Goal: Task Accomplishment & Management: Manage account settings

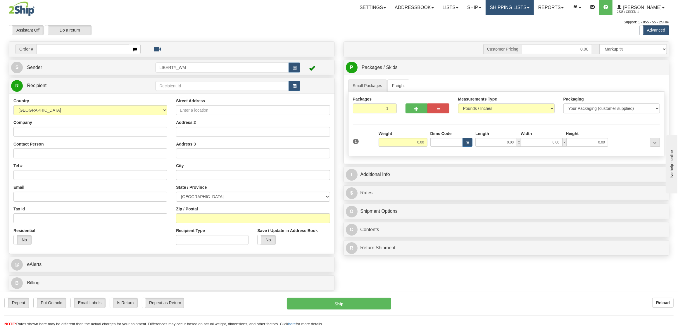
click at [503, 11] on link "Shipping lists" at bounding box center [510, 7] width 48 height 15
click at [506, 17] on link "Current Shipments" at bounding box center [505, 21] width 57 height 8
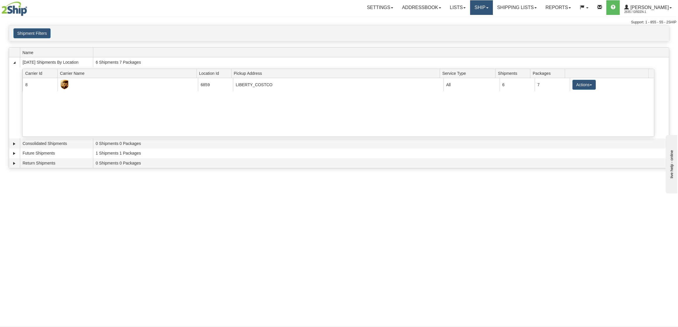
click at [491, 6] on link "Ship" at bounding box center [481, 7] width 23 height 15
click at [485, 28] on span "OnHold / Order Queue" at bounding box center [466, 28] width 41 height 5
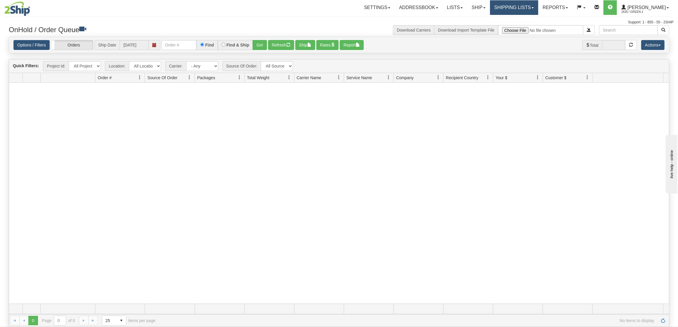
click at [532, 11] on link "Shipping lists" at bounding box center [514, 7] width 48 height 15
click at [528, 18] on link "Current Shipments" at bounding box center [509, 21] width 57 height 8
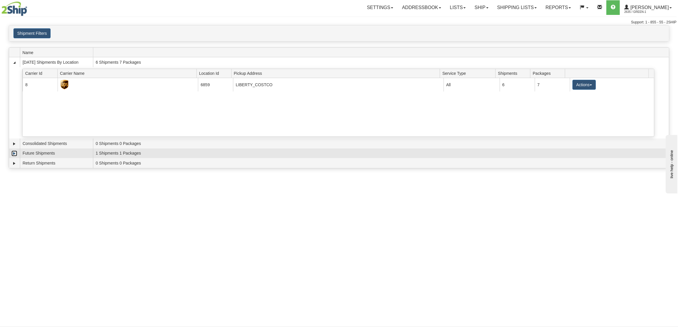
click at [13, 154] on link "Expand" at bounding box center [14, 154] width 6 height 6
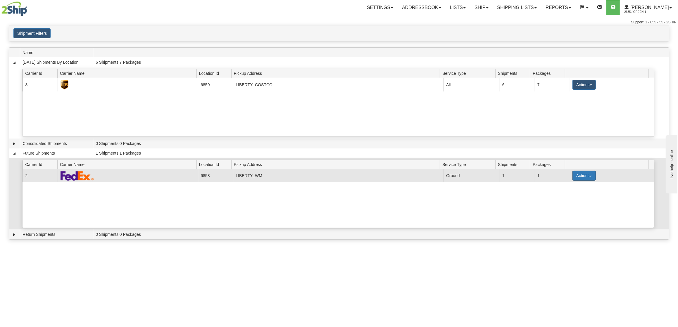
click at [575, 181] on button "Actions" at bounding box center [584, 176] width 23 height 10
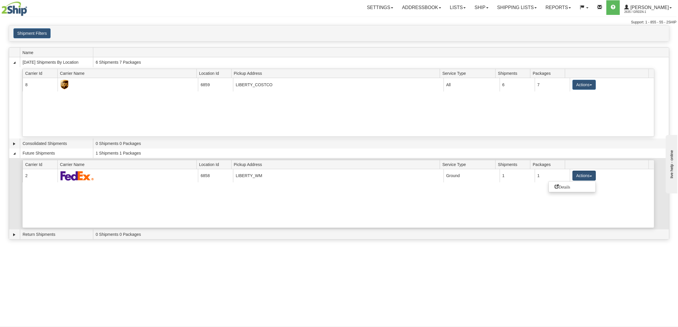
click at [427, 207] on div "Future 2 6858 LIBERTY_WM 23268 Ground 1 1 Actions Details" at bounding box center [339, 198] width 632 height 59
click at [66, 28] on div "Shipment Filters Website Agent Client User" at bounding box center [339, 33] width 660 height 16
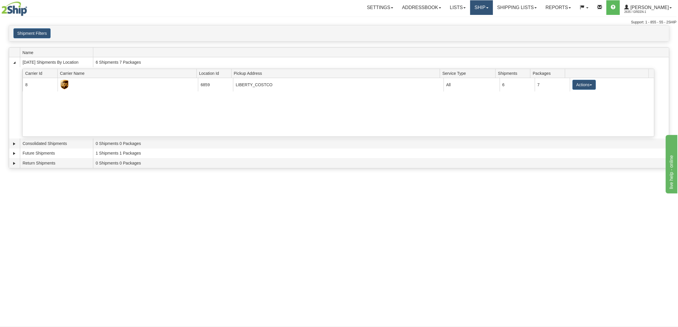
click at [489, 11] on link "Ship" at bounding box center [481, 7] width 23 height 15
click at [485, 27] on span "OnHold / Order Queue" at bounding box center [466, 28] width 41 height 5
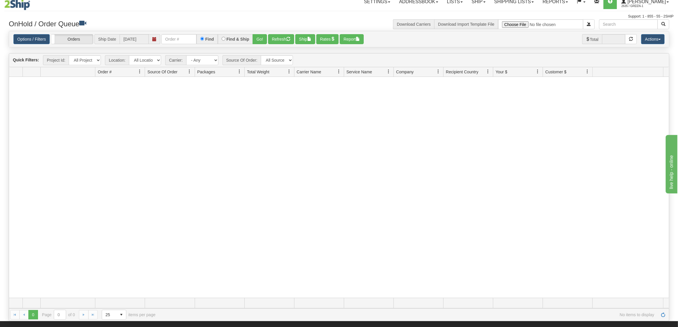
scroll to position [16, 0]
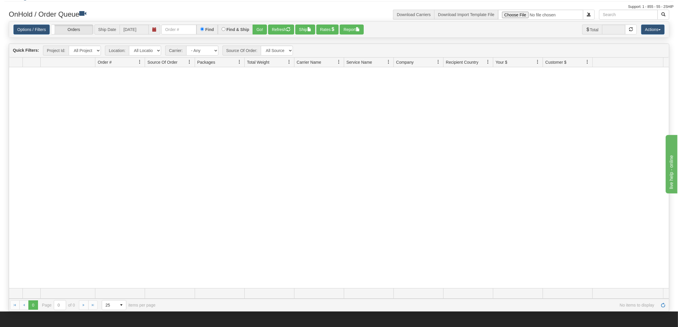
drag, startPoint x: 157, startPoint y: 222, endPoint x: 4, endPoint y: 219, distance: 152.2
click at [156, 222] on div at bounding box center [339, 177] width 660 height 221
click at [466, 141] on div at bounding box center [339, 177] width 660 height 221
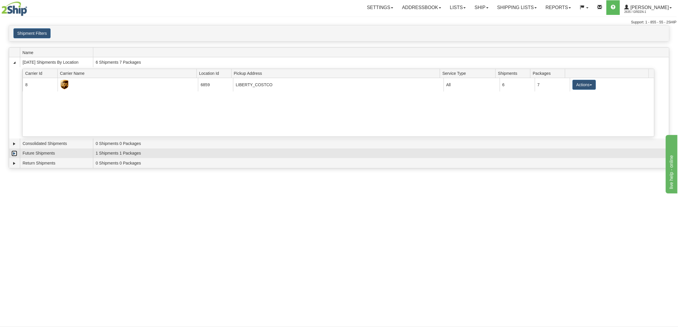
click at [12, 153] on link "Expand" at bounding box center [14, 154] width 6 height 6
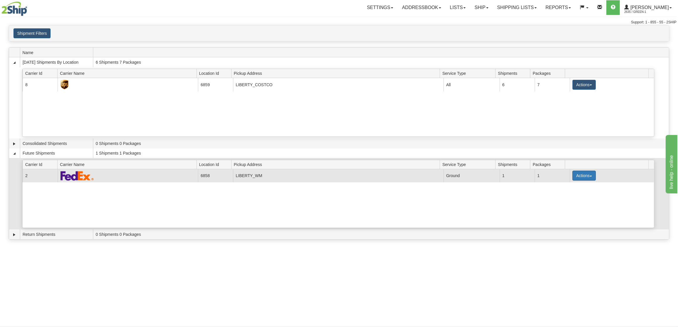
click at [573, 177] on button "Actions" at bounding box center [584, 176] width 23 height 10
click at [563, 189] on span "Details" at bounding box center [563, 187] width 16 height 4
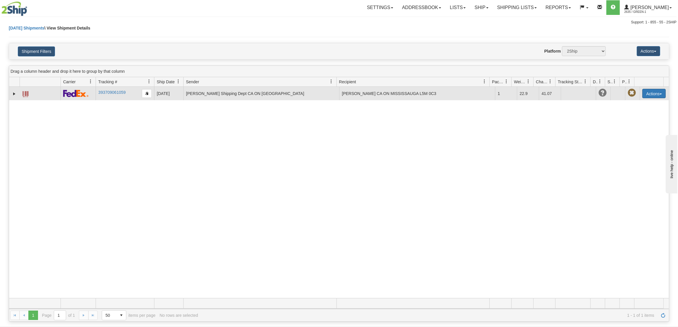
click at [648, 96] on button "Actions" at bounding box center [654, 93] width 23 height 9
click at [25, 93] on span at bounding box center [26, 94] width 6 height 6
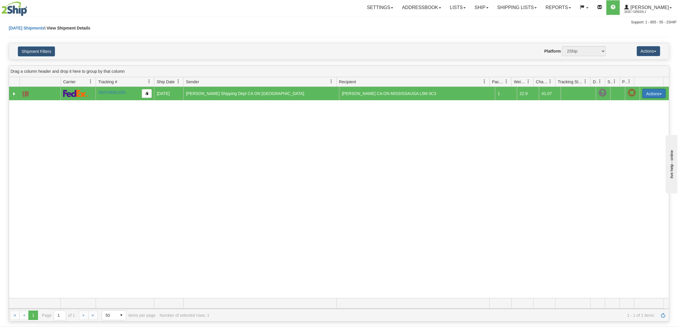
click at [659, 96] on button "Actions" at bounding box center [654, 93] width 23 height 9
click at [645, 101] on link "Edit" at bounding box center [642, 105] width 47 height 8
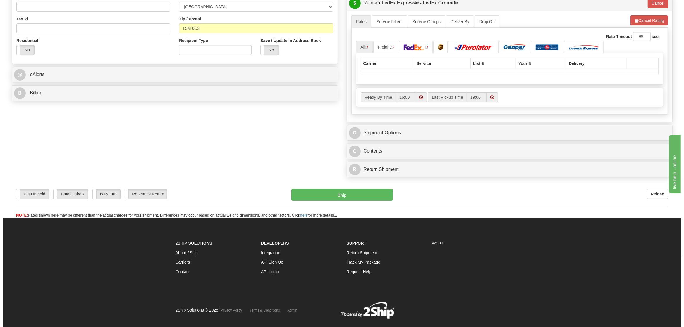
scroll to position [206, 0]
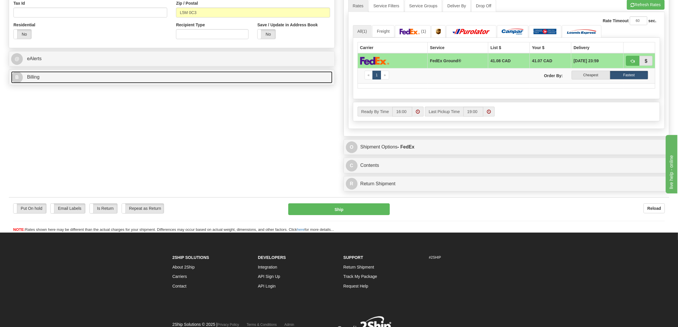
click at [184, 71] on link "B Billing" at bounding box center [172, 77] width 322 height 12
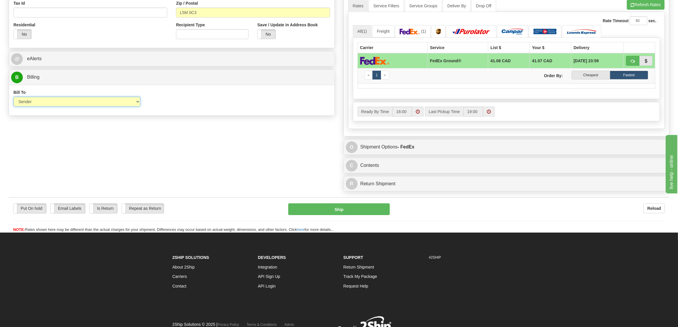
click at [90, 102] on select "Sender Recipient Third Party Collect" at bounding box center [76, 102] width 127 height 10
select select "3"
click at [13, 97] on select "Sender Recipient Third Party Collect" at bounding box center [76, 102] width 127 height 10
type input "92"
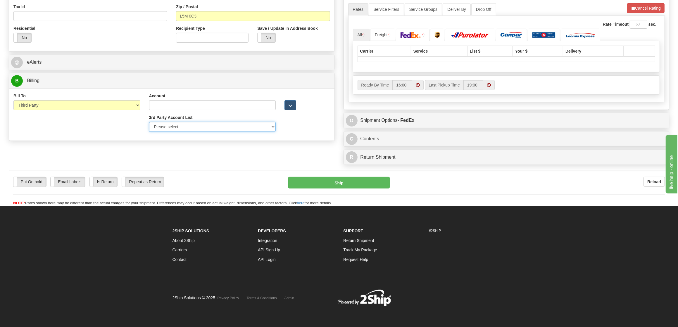
click at [222, 126] on select "Please select Liberty Costco-39WY11-UPS Amazon.ca-50483A-UPS GSBLC Costco-39WY1…" at bounding box center [212, 127] width 127 height 10
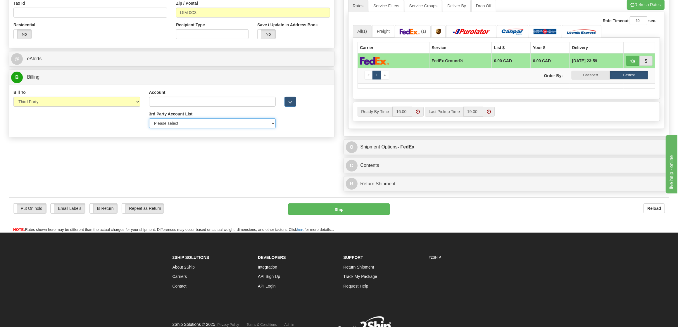
select select "409"
click at [149, 118] on select "Please select Liberty_Wal-Mart_FedEx-250243480-FedEx Express®" at bounding box center [212, 123] width 127 height 10
type input "250243480"
type input "Walmart"
type input "1940 Argentia Rd"
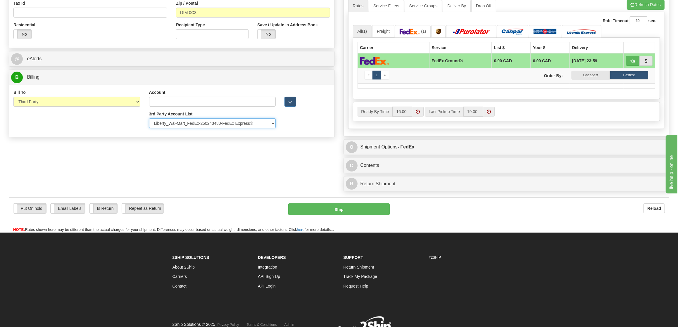
type input "Mississauga"
type input "L5N 1P9"
select select "ON"
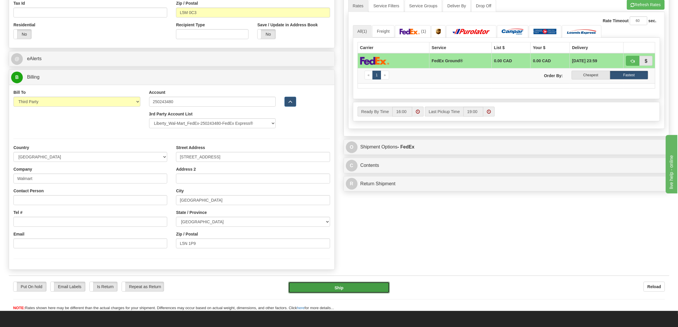
click at [351, 289] on button "Ship" at bounding box center [339, 288] width 102 height 12
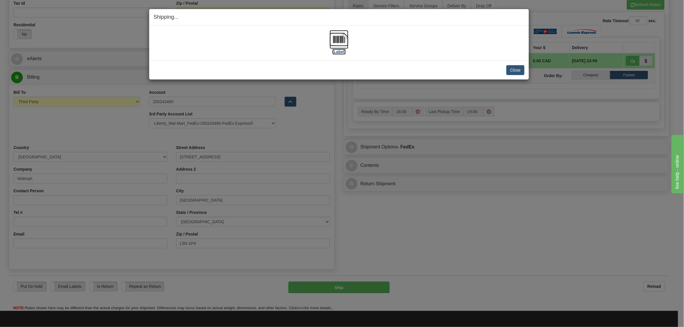
click at [336, 44] on img at bounding box center [339, 39] width 19 height 19
click at [337, 39] on img at bounding box center [339, 39] width 19 height 19
click at [515, 70] on button "Close" at bounding box center [515, 70] width 18 height 10
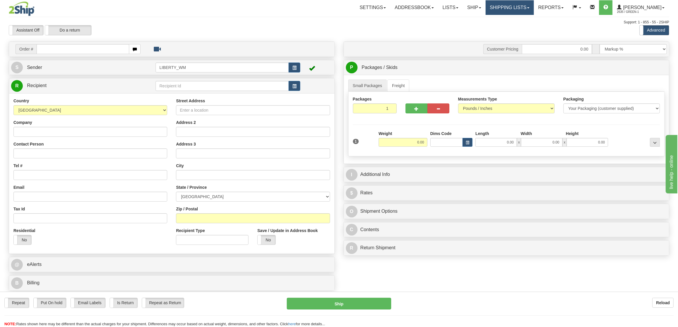
click at [507, 10] on link "Shipping lists" at bounding box center [510, 7] width 48 height 15
click at [511, 22] on span "Current Shipments" at bounding box center [500, 20] width 34 height 5
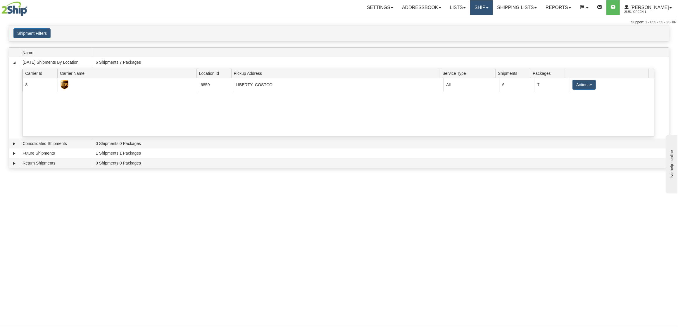
click at [491, 8] on link "Ship" at bounding box center [481, 7] width 23 height 15
click at [487, 29] on span "OnHold / Order Queue" at bounding box center [466, 28] width 41 height 5
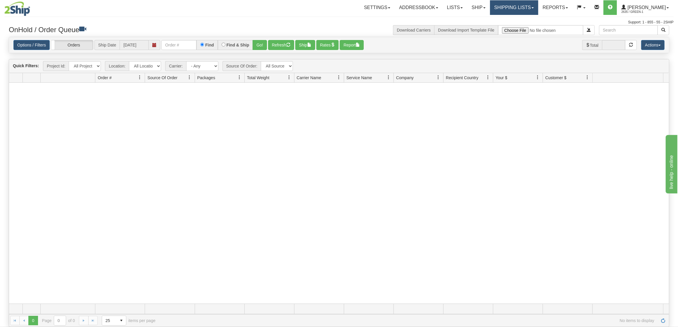
click at [519, 9] on link "Shipping lists" at bounding box center [514, 7] width 48 height 15
click at [516, 23] on link "Current Shipments" at bounding box center [509, 21] width 57 height 8
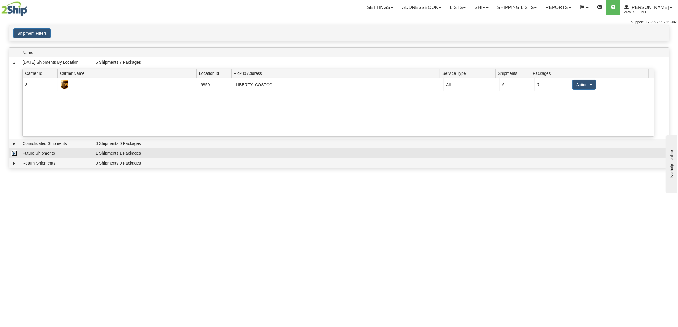
click at [14, 152] on link "Expand" at bounding box center [14, 154] width 6 height 6
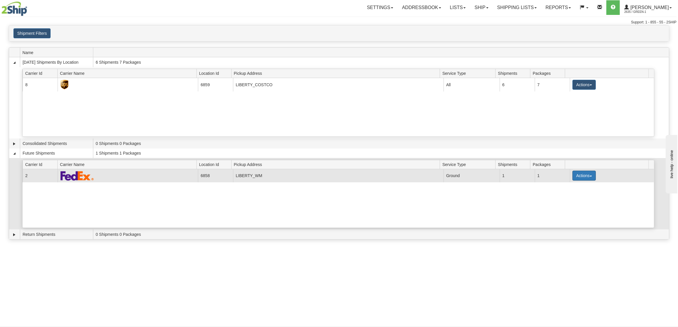
click at [590, 181] on button "Actions" at bounding box center [584, 176] width 23 height 10
click at [577, 185] on link "Details" at bounding box center [572, 187] width 47 height 8
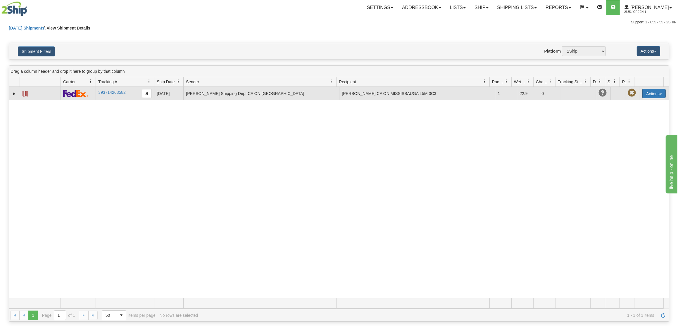
click at [656, 98] on button "Actions" at bounding box center [654, 93] width 23 height 9
click at [24, 94] on span at bounding box center [26, 94] width 6 height 6
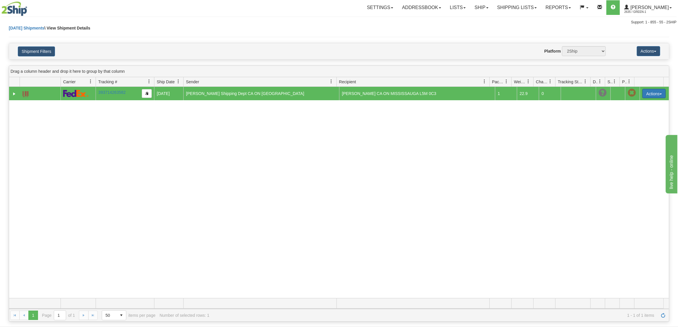
click at [654, 95] on button "Actions" at bounding box center [654, 93] width 23 height 9
click at [639, 104] on link "Edit" at bounding box center [642, 105] width 47 height 8
click at [645, 96] on button "Actions" at bounding box center [654, 93] width 23 height 9
click at [636, 103] on link "Edit" at bounding box center [642, 105] width 47 height 8
click at [645, 96] on button "Actions" at bounding box center [654, 93] width 23 height 9
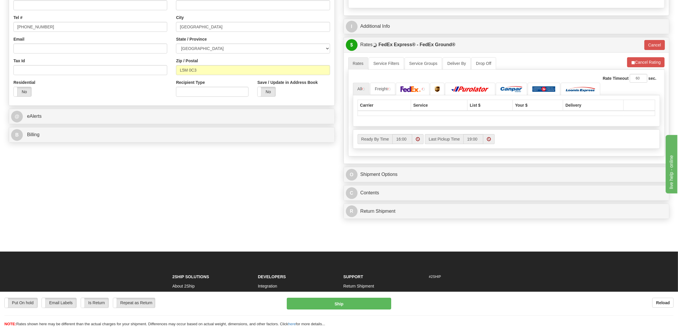
scroll to position [156, 0]
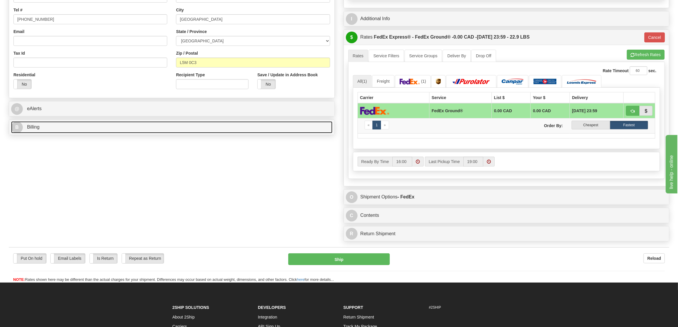
click at [112, 128] on link "B Billing" at bounding box center [172, 127] width 322 height 12
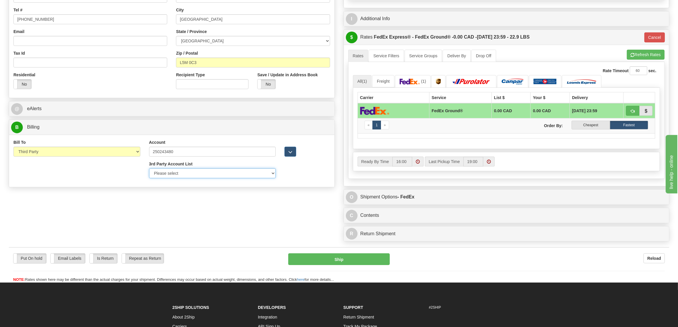
click at [200, 173] on select "Please select Liberty Costco-39WY11-UPS Amazon.ca-50483A-UPS GSBLC Costco-39WY1…" at bounding box center [212, 174] width 127 height 10
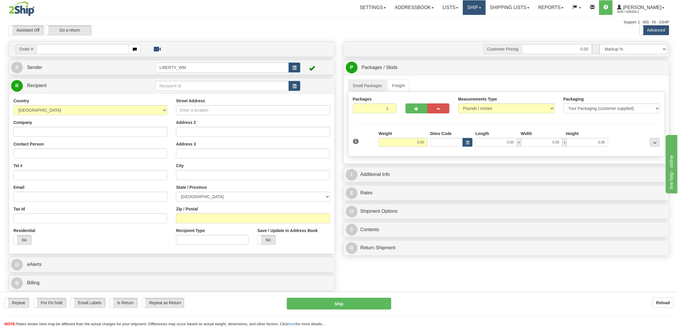
click at [486, 12] on link "Ship" at bounding box center [474, 7] width 23 height 15
click at [480, 26] on span "OnHold / Order Queue" at bounding box center [459, 28] width 41 height 5
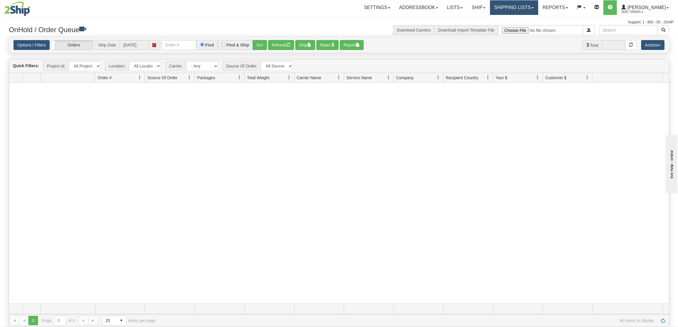
click at [514, 8] on link "Shipping lists" at bounding box center [514, 7] width 48 height 15
click at [516, 20] on span "Current Shipments" at bounding box center [504, 20] width 34 height 5
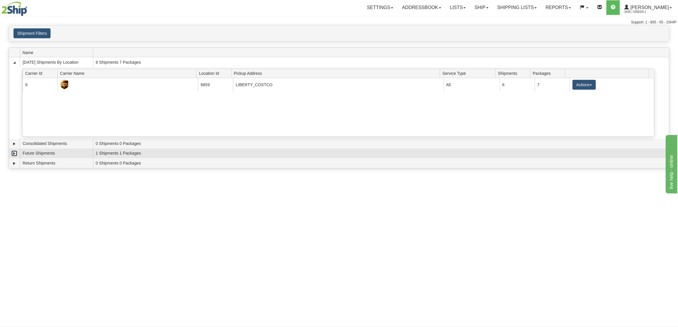
click at [15, 155] on link "Expand" at bounding box center [14, 154] width 6 height 6
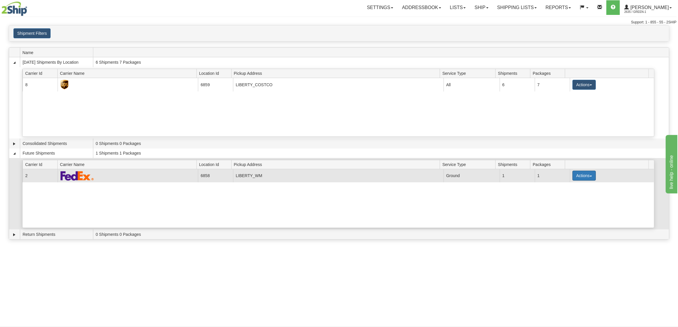
click at [578, 178] on button "Actions" at bounding box center [584, 176] width 23 height 10
